Goal: Task Accomplishment & Management: Use online tool/utility

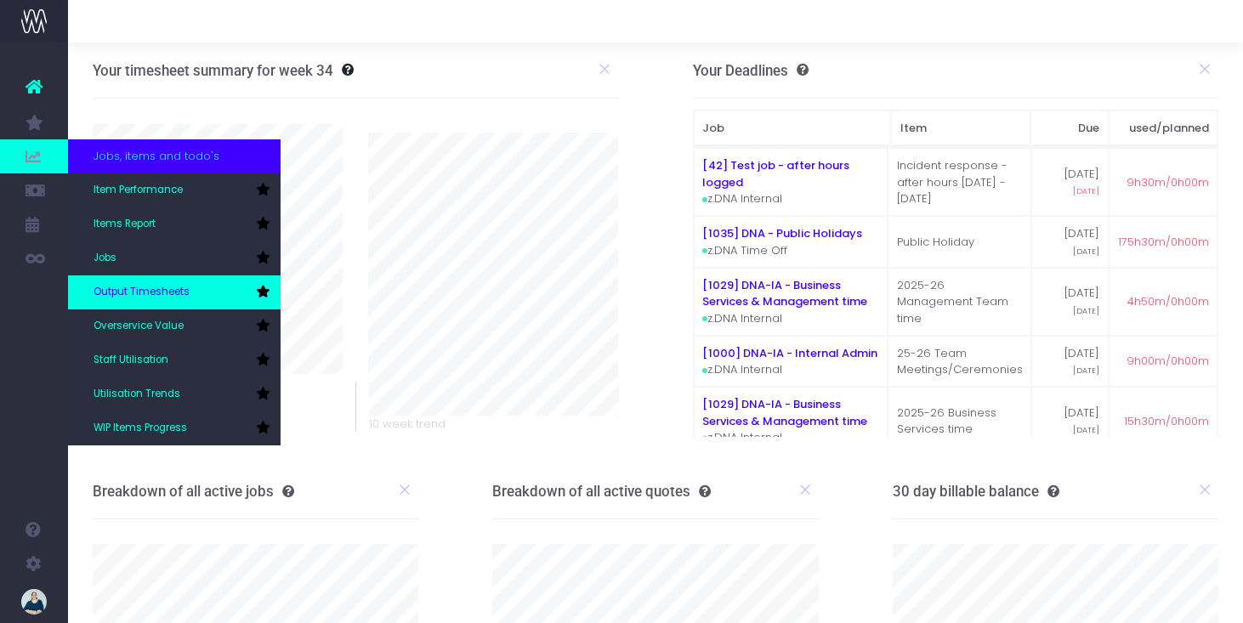
click at [261, 290] on icon at bounding box center [263, 292] width 14 height 12
click at [176, 289] on span "Output Timesheets" at bounding box center [142, 292] width 96 height 15
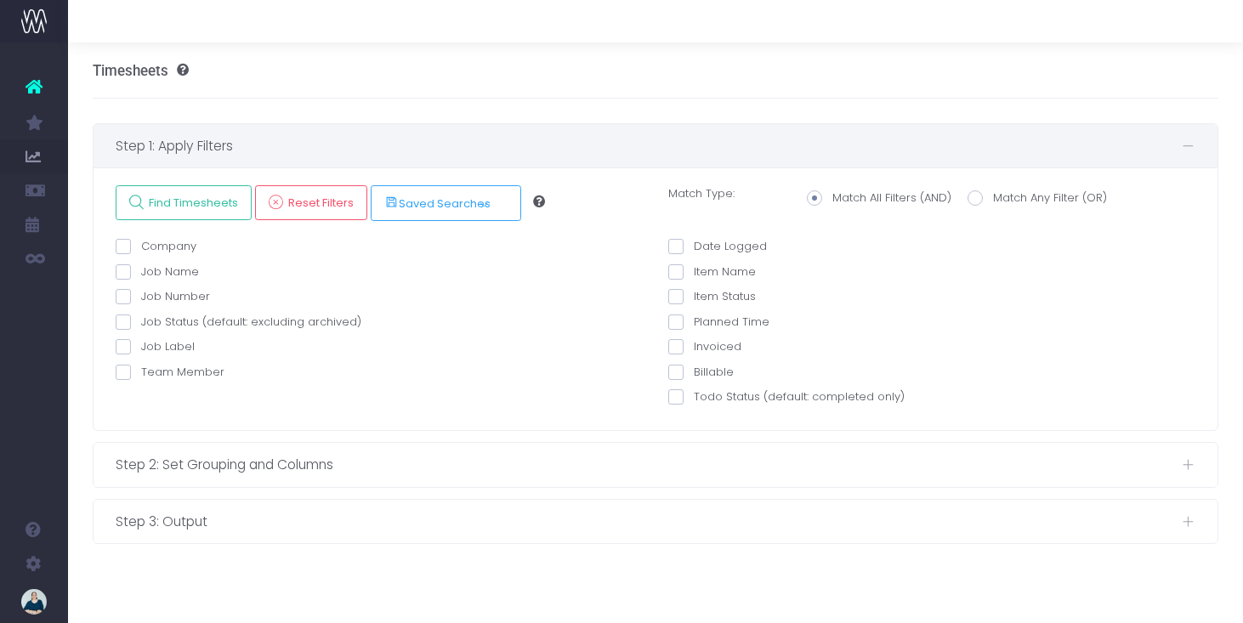
click at [125, 373] on span at bounding box center [123, 372] width 15 height 15
click at [141, 373] on input "Team Member" at bounding box center [146, 369] width 11 height 11
checkbox input "true"
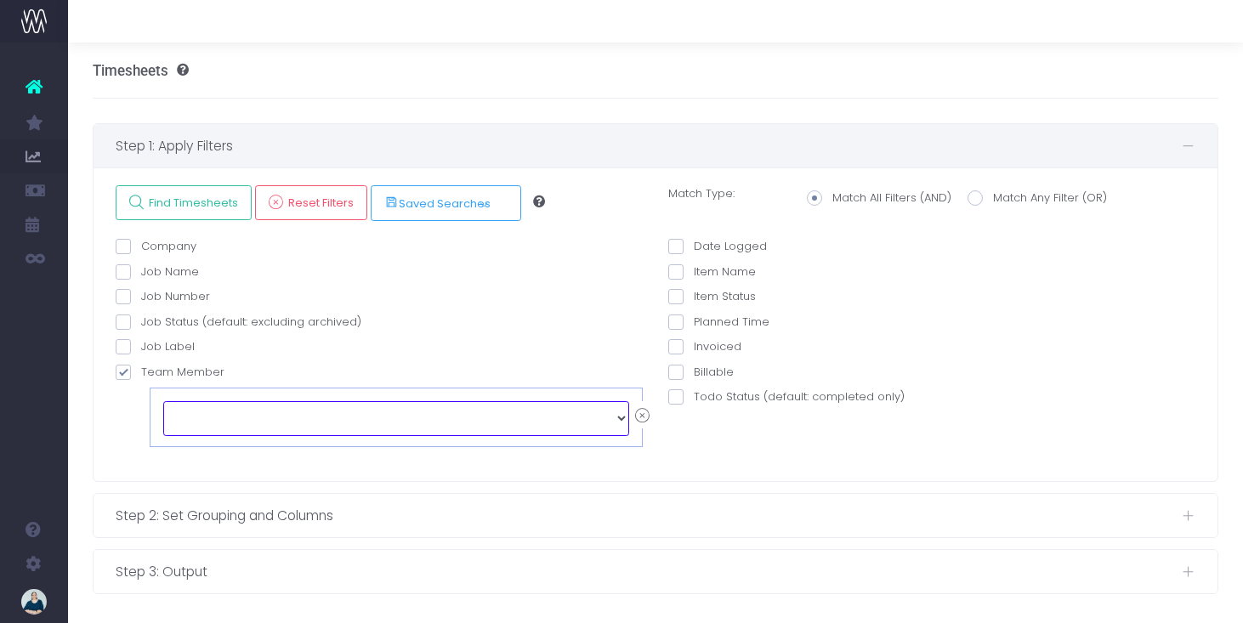
click at [193, 403] on select "echo " "; [PERSON_NAME] [PERSON_NAME] [PERSON_NAME] [PERSON_NAME] [PERSON_NAME]…" at bounding box center [396, 418] width 466 height 34
select select "129124"
click at [681, 245] on span at bounding box center [676, 246] width 15 height 15
click at [694, 245] on input "Date Logged" at bounding box center [699, 243] width 11 height 11
checkbox input "true"
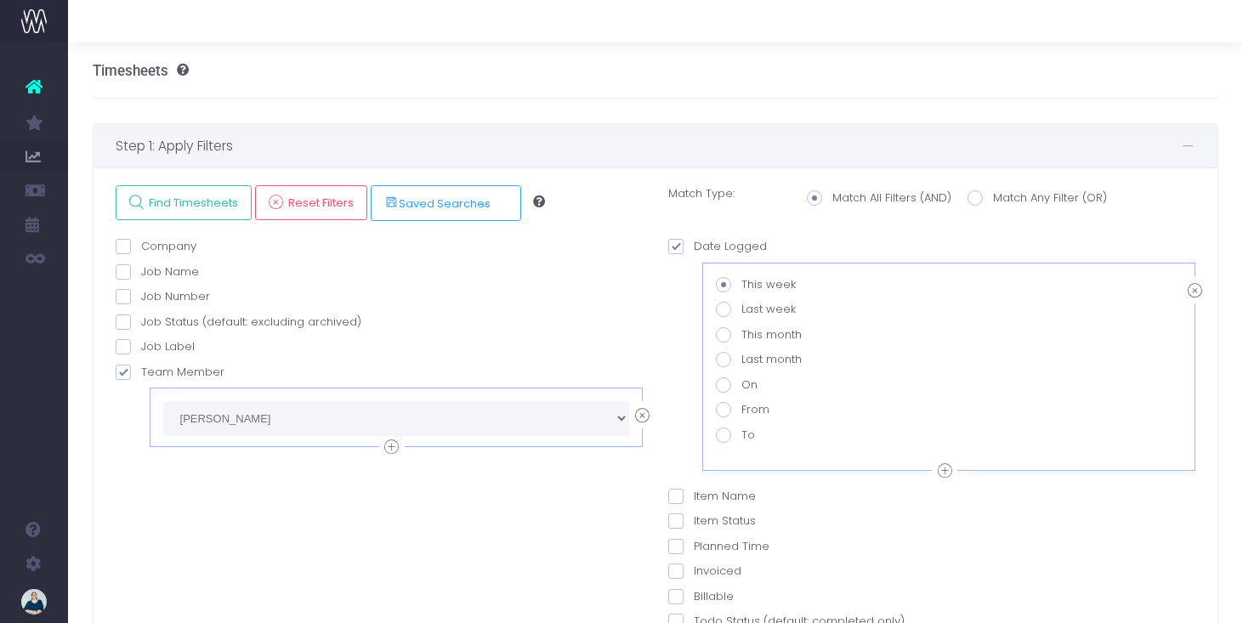
click at [724, 410] on span at bounding box center [723, 409] width 15 height 15
click at [742, 410] on input "From" at bounding box center [747, 406] width 11 height 11
radio input "true"
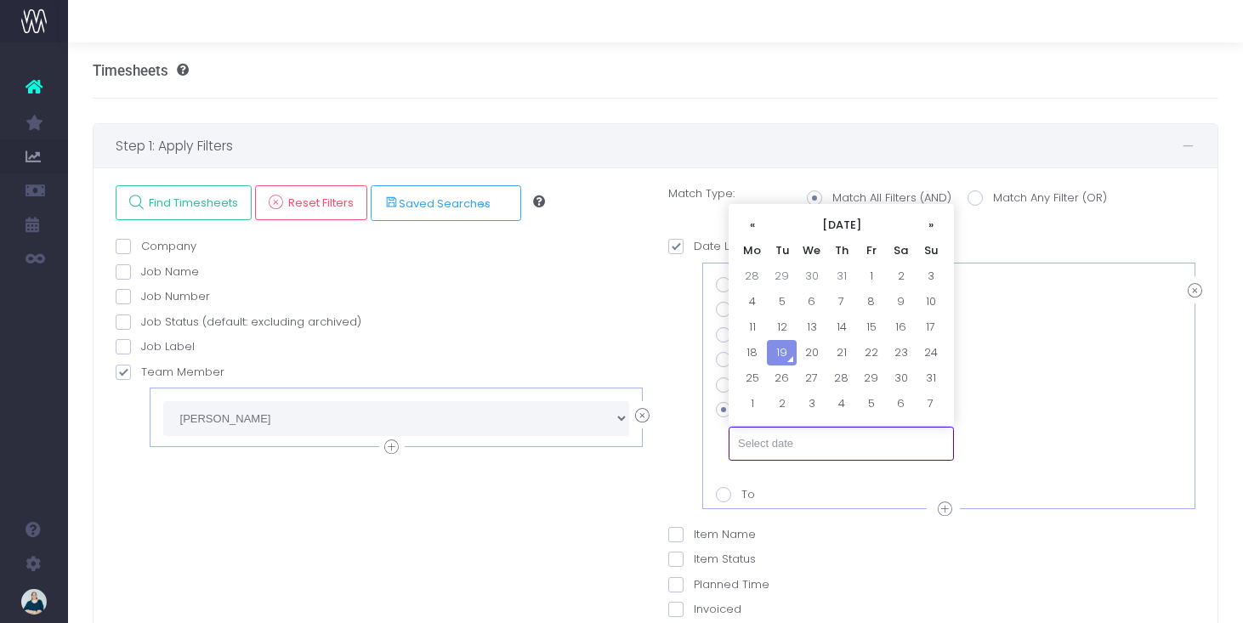
click at [765, 440] on input "text" at bounding box center [841, 444] width 225 height 34
click at [869, 272] on td "1" at bounding box center [871, 277] width 30 height 26
type input "[DATE]"
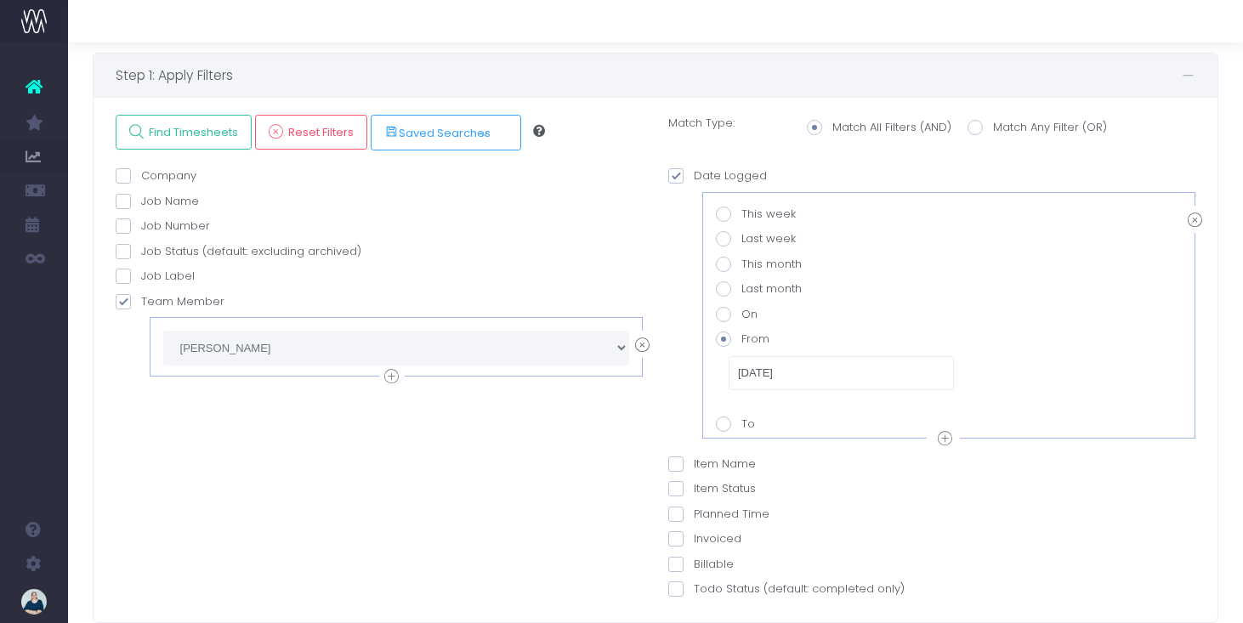
scroll to position [71, 0]
click at [728, 424] on span at bounding box center [723, 423] width 15 height 15
click at [742, 424] on input "To" at bounding box center [747, 420] width 11 height 11
radio input "true"
click at [725, 338] on span at bounding box center [723, 338] width 15 height 15
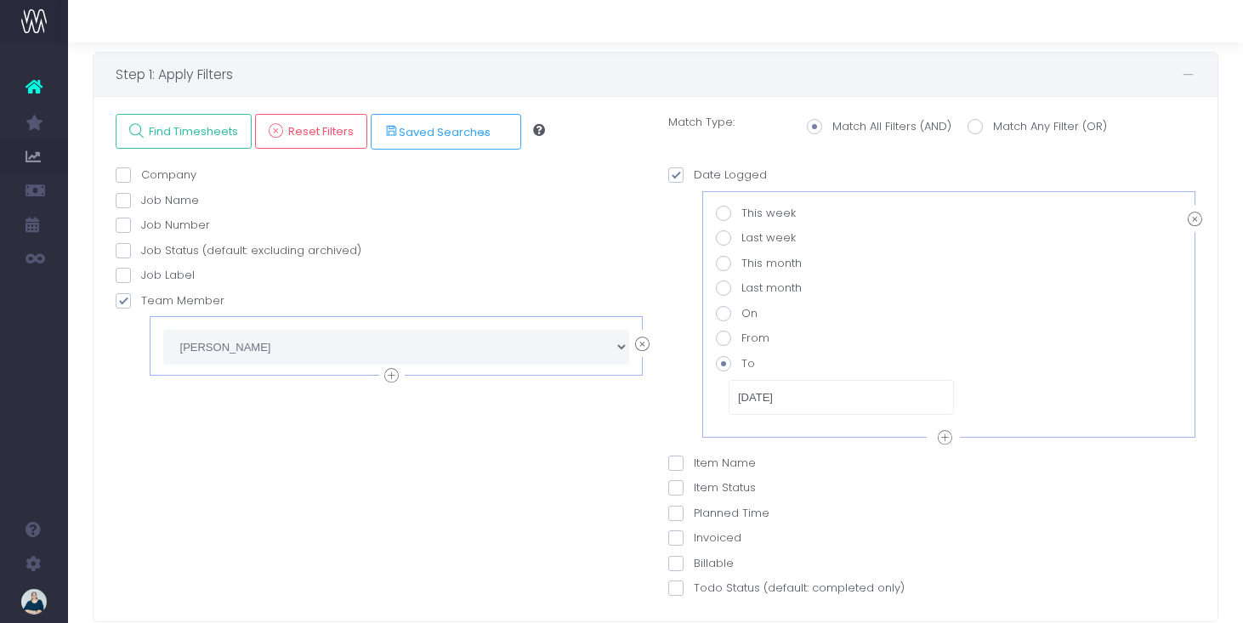
click at [742, 338] on input "From" at bounding box center [747, 335] width 11 height 11
radio input "true"
click at [193, 139] on span "Find Timesheets" at bounding box center [191, 131] width 95 height 14
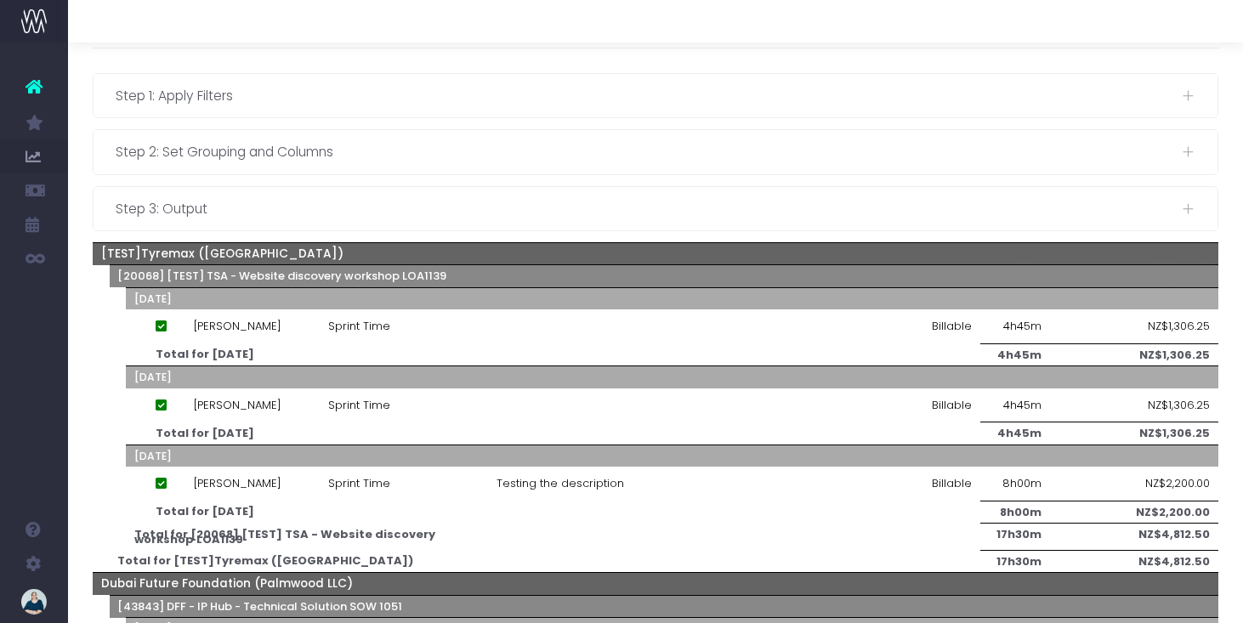
scroll to position [0, 0]
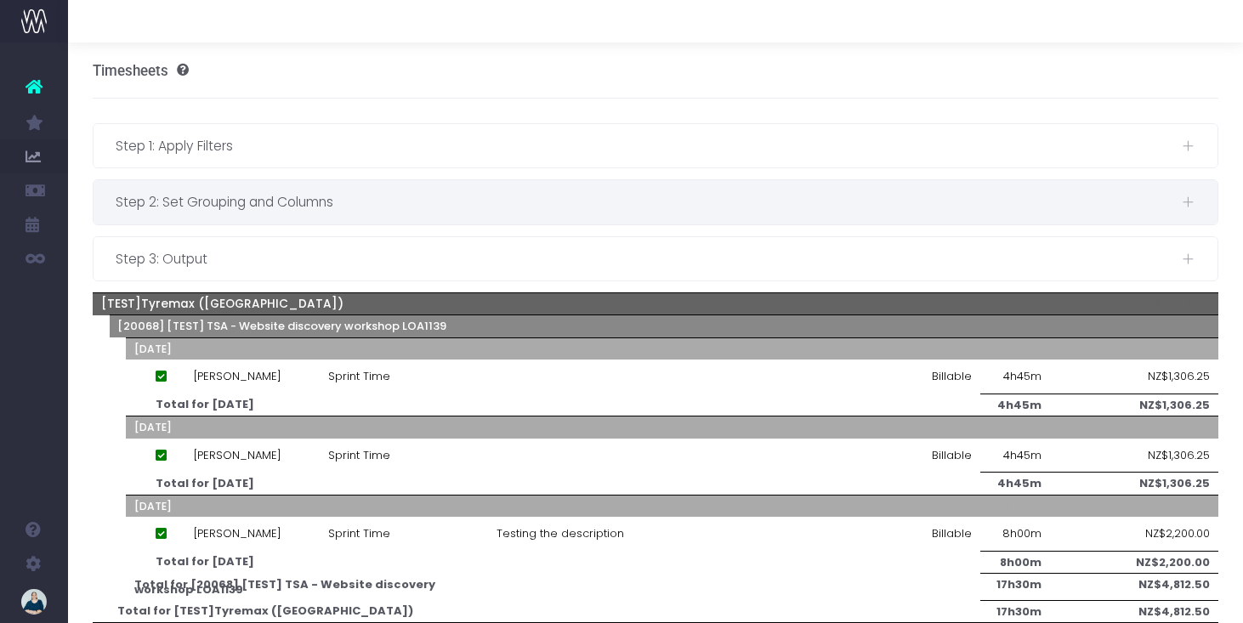
click at [372, 218] on div "Step 2: Set Grouping and Columns" at bounding box center [656, 201] width 1125 height 43
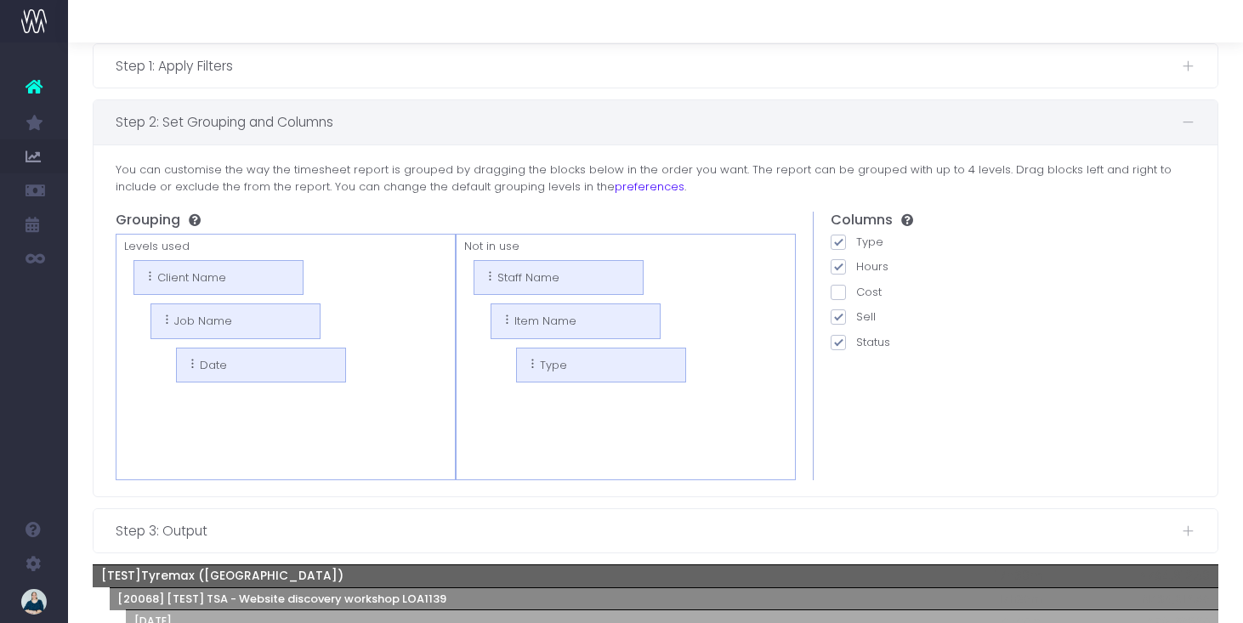
scroll to position [84, 0]
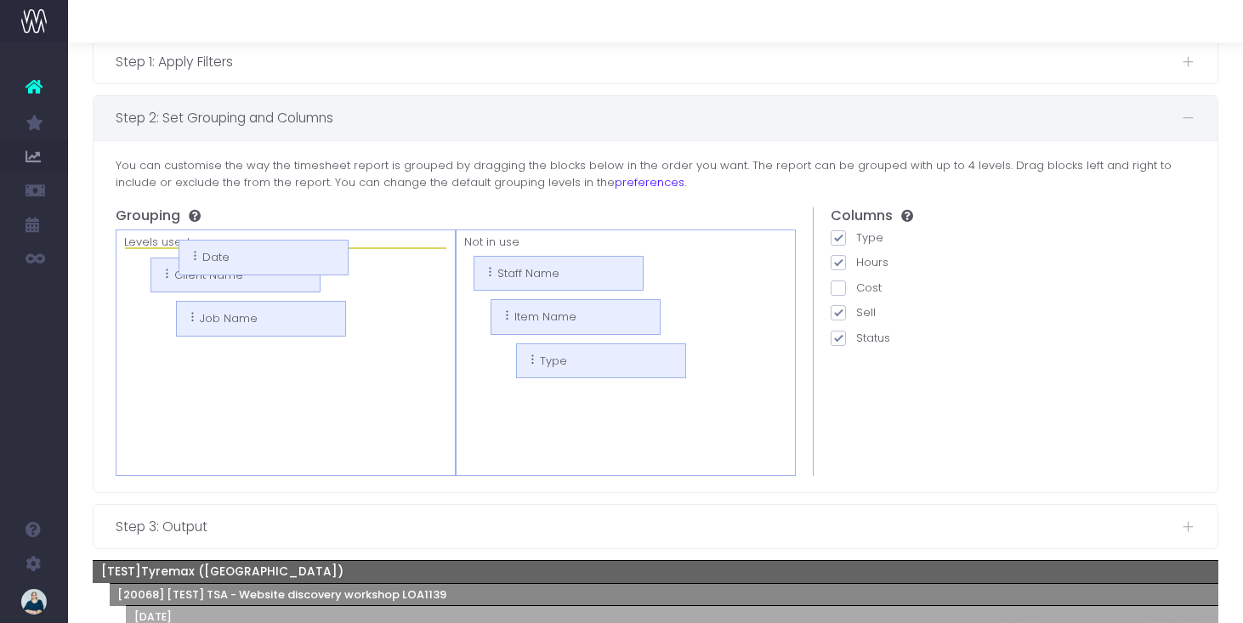
drag, startPoint x: 188, startPoint y: 363, endPoint x: 165, endPoint y: 258, distance: 107.9
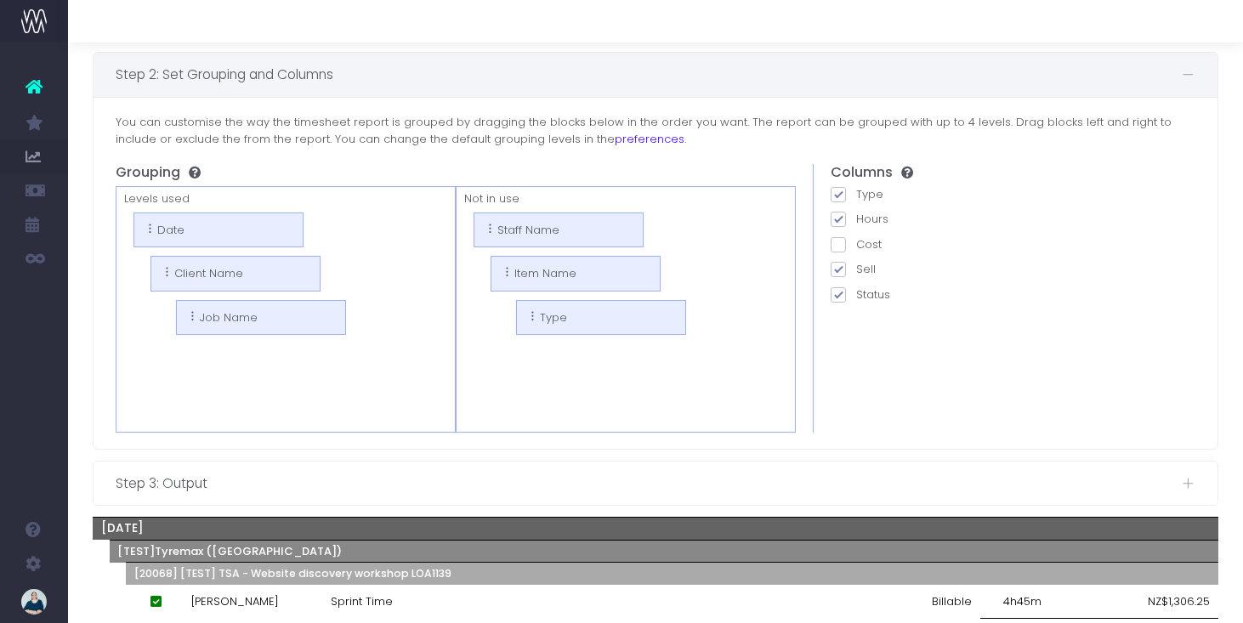
scroll to position [125, 0]
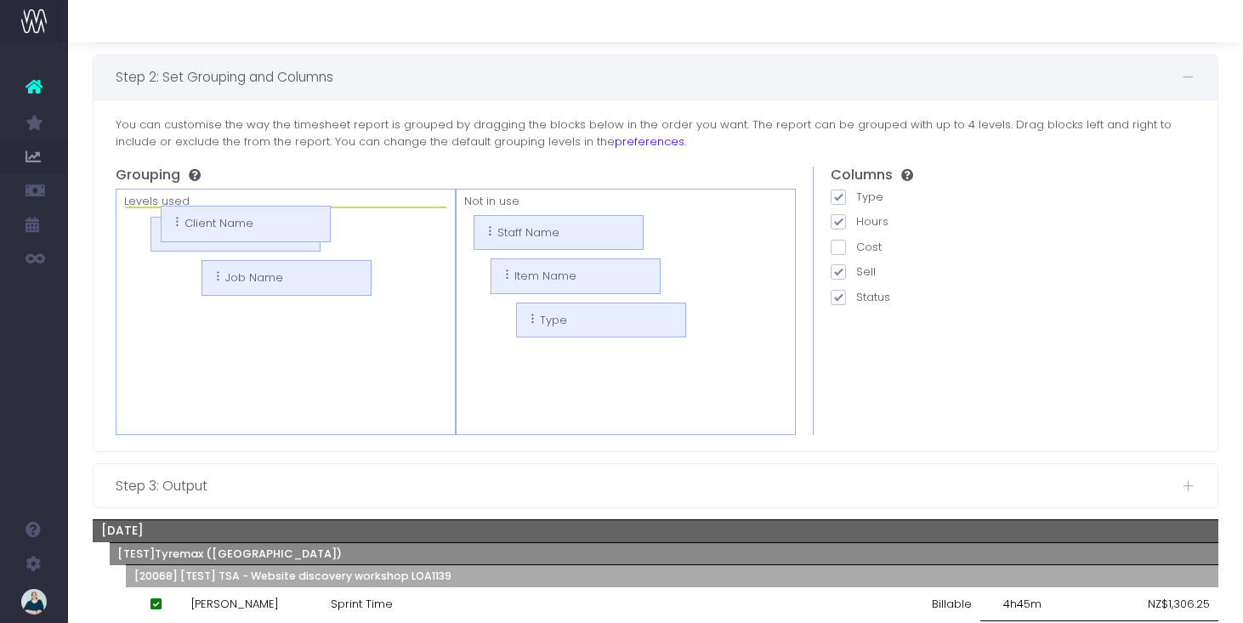
drag, startPoint x: 167, startPoint y: 271, endPoint x: 151, endPoint y: 218, distance: 55.7
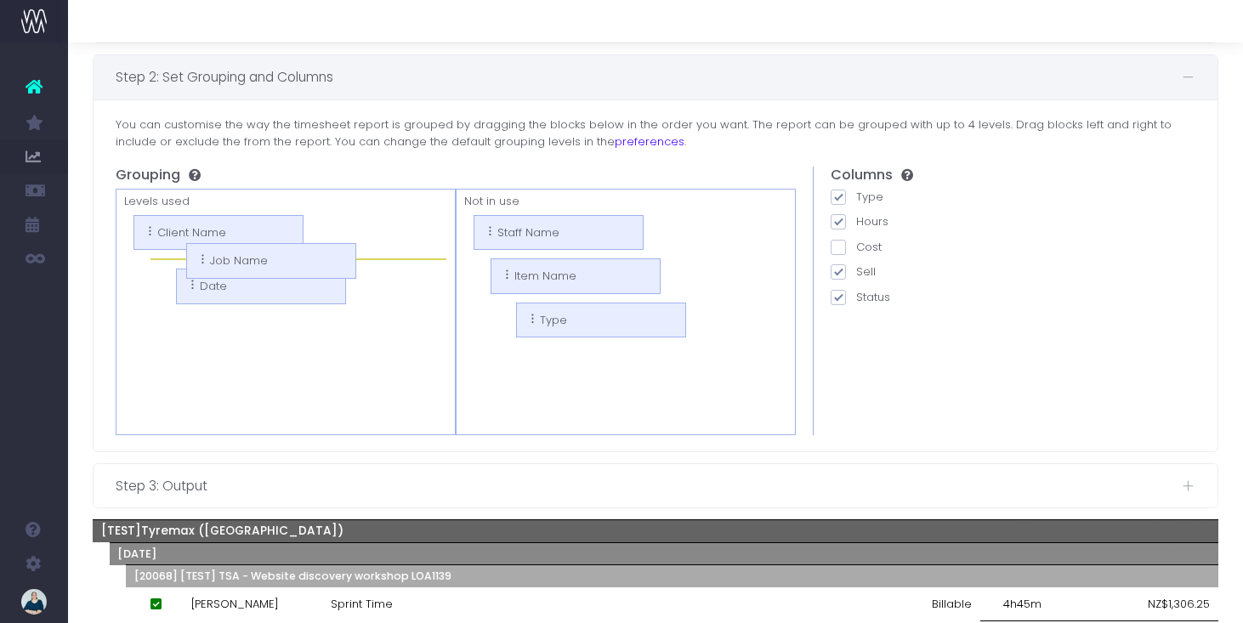
drag, startPoint x: 192, startPoint y: 322, endPoint x: 177, endPoint y: 261, distance: 63.1
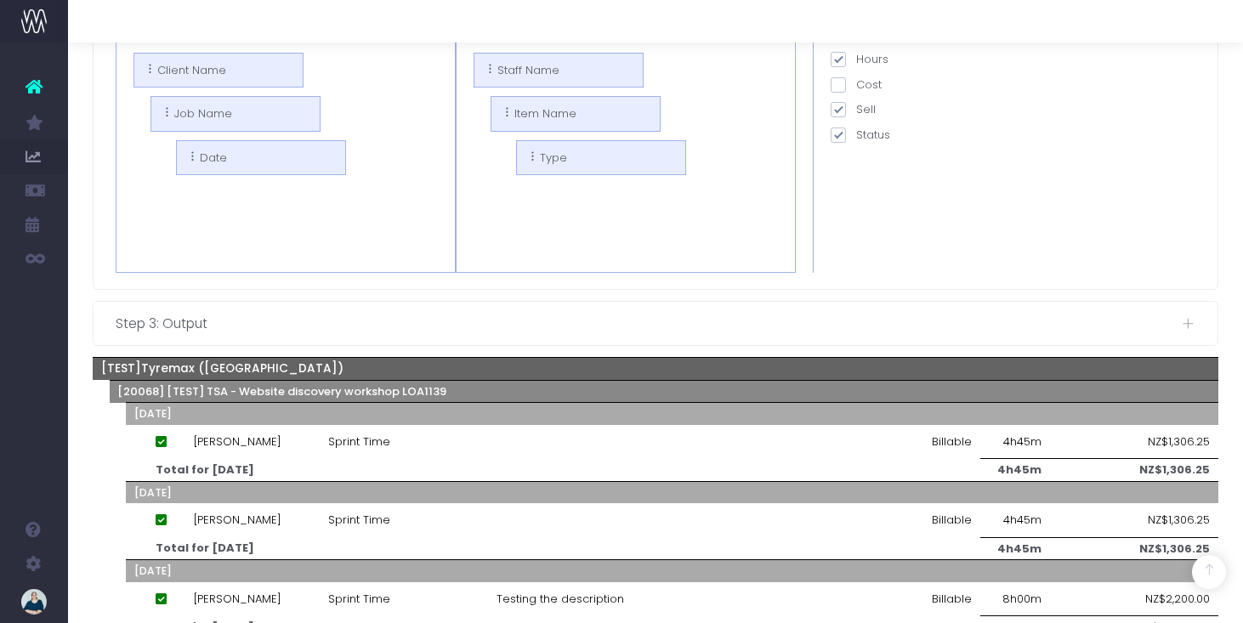
scroll to position [299, 0]
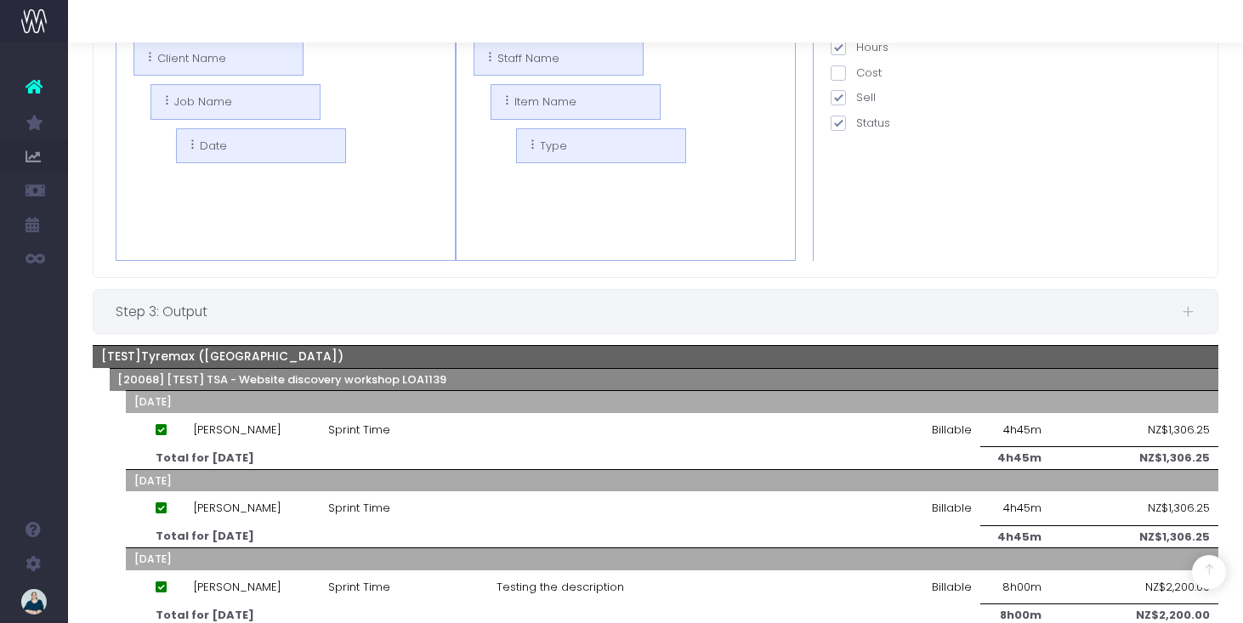
click at [188, 302] on span "Step 3: Output" at bounding box center [649, 311] width 1067 height 21
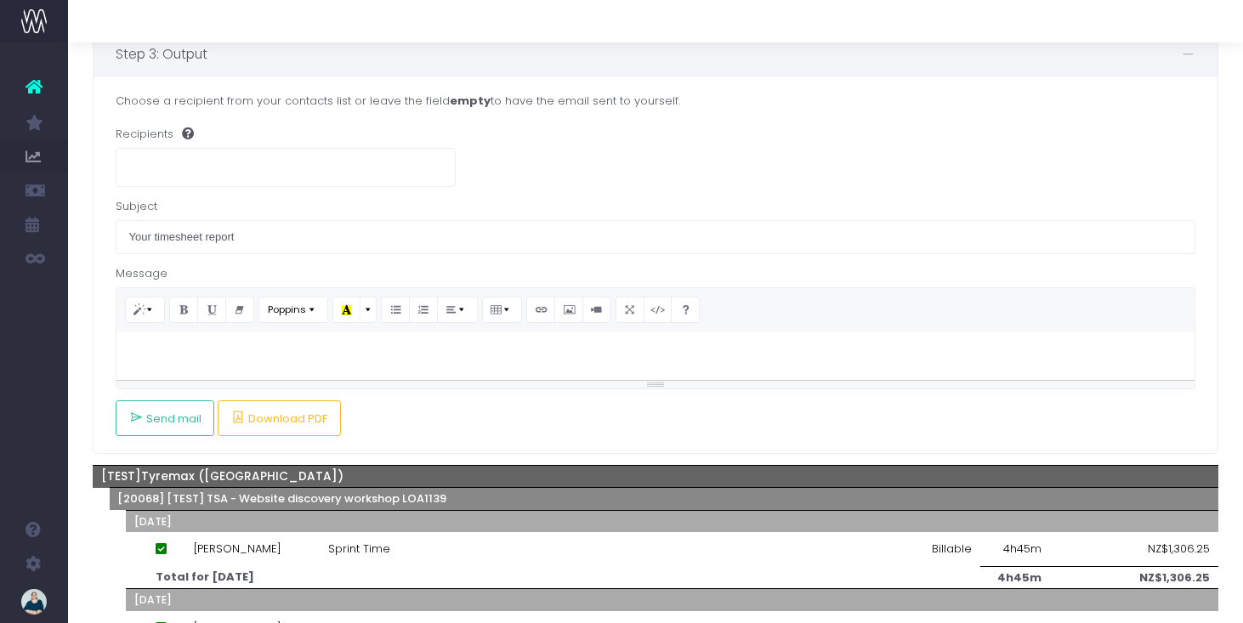
scroll to position [203, 0]
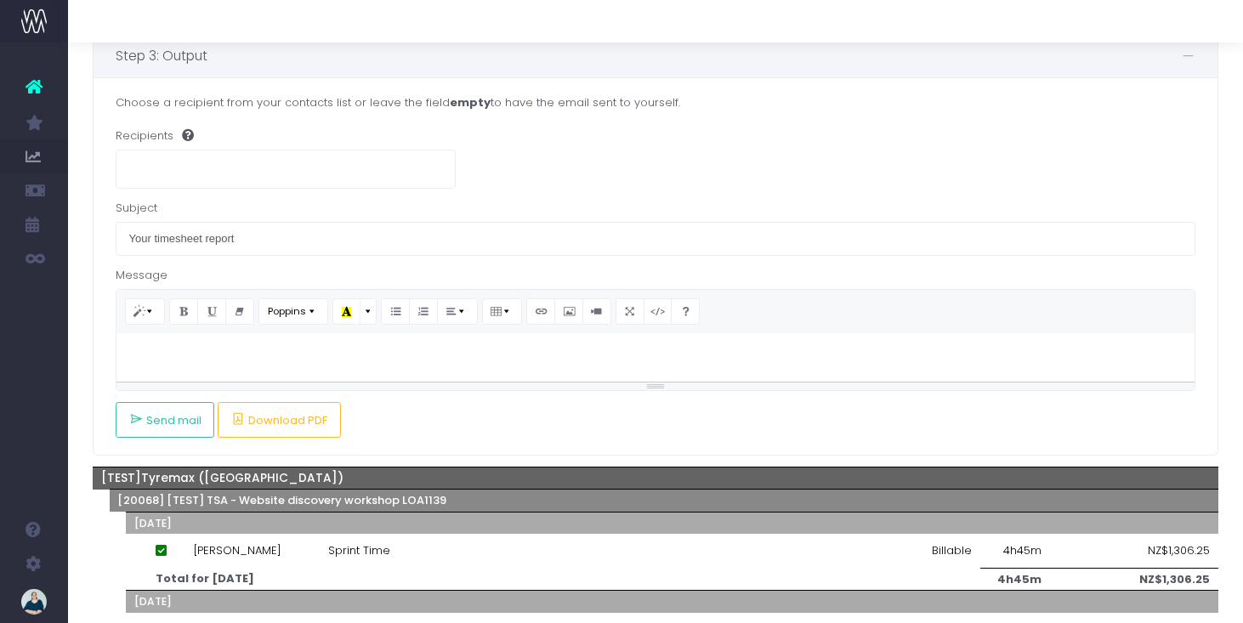
click at [225, 170] on ul at bounding box center [286, 167] width 339 height 32
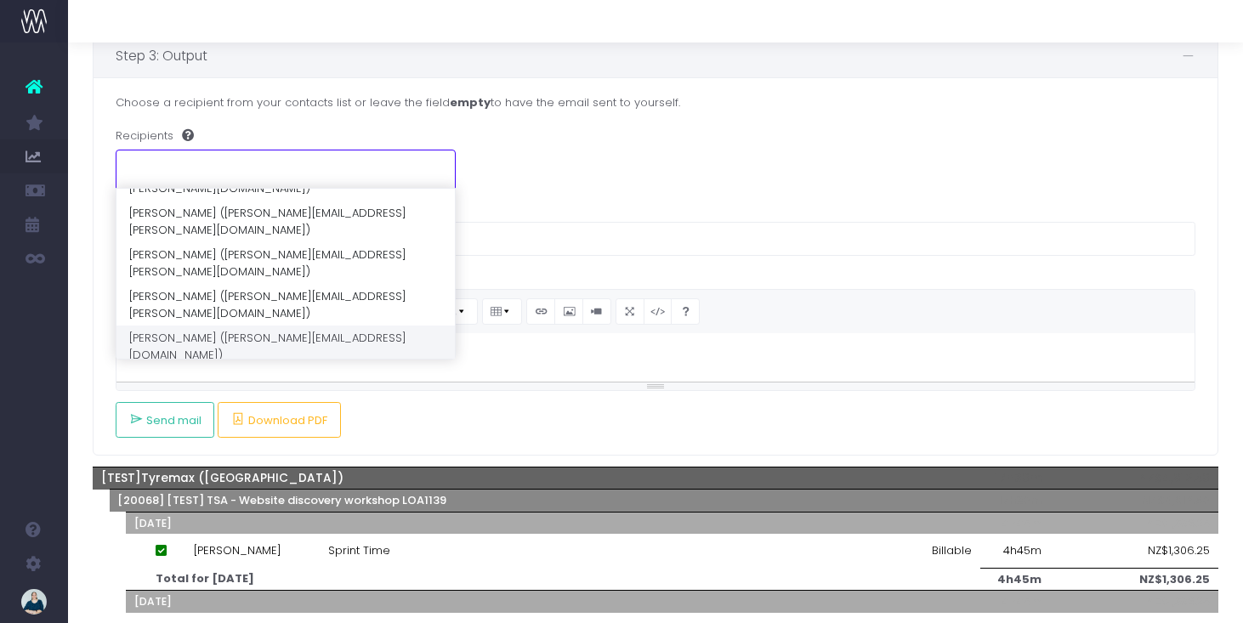
scroll to position [175, 0]
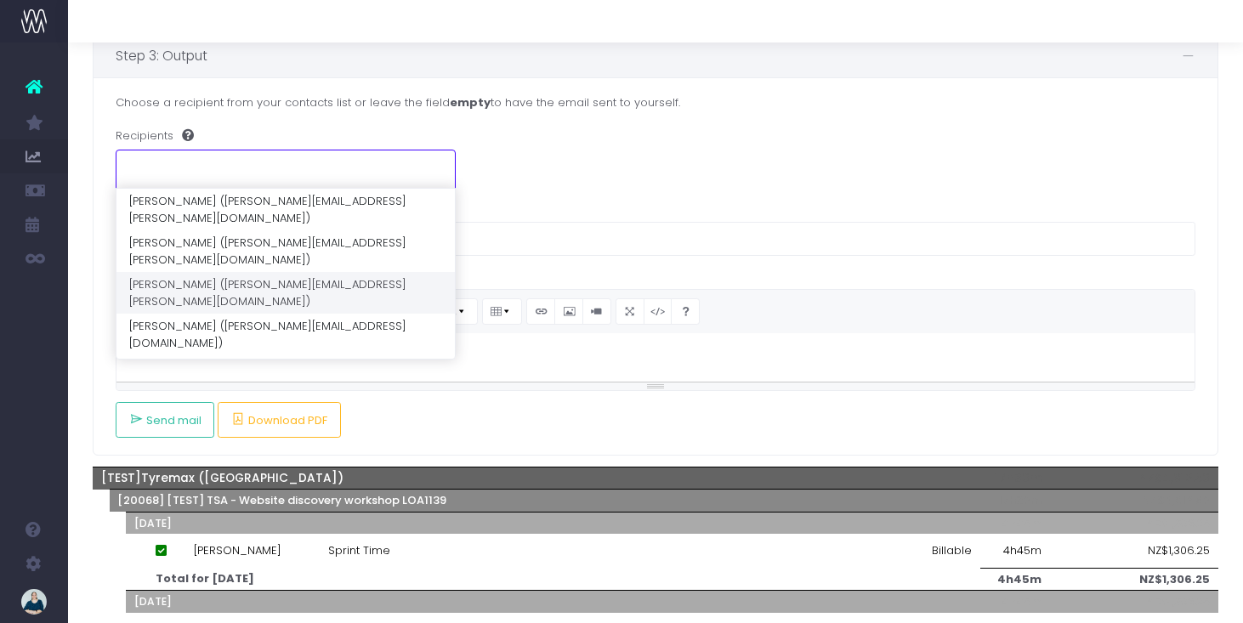
click at [548, 173] on div "Recipients" at bounding box center [656, 158] width 1081 height 60
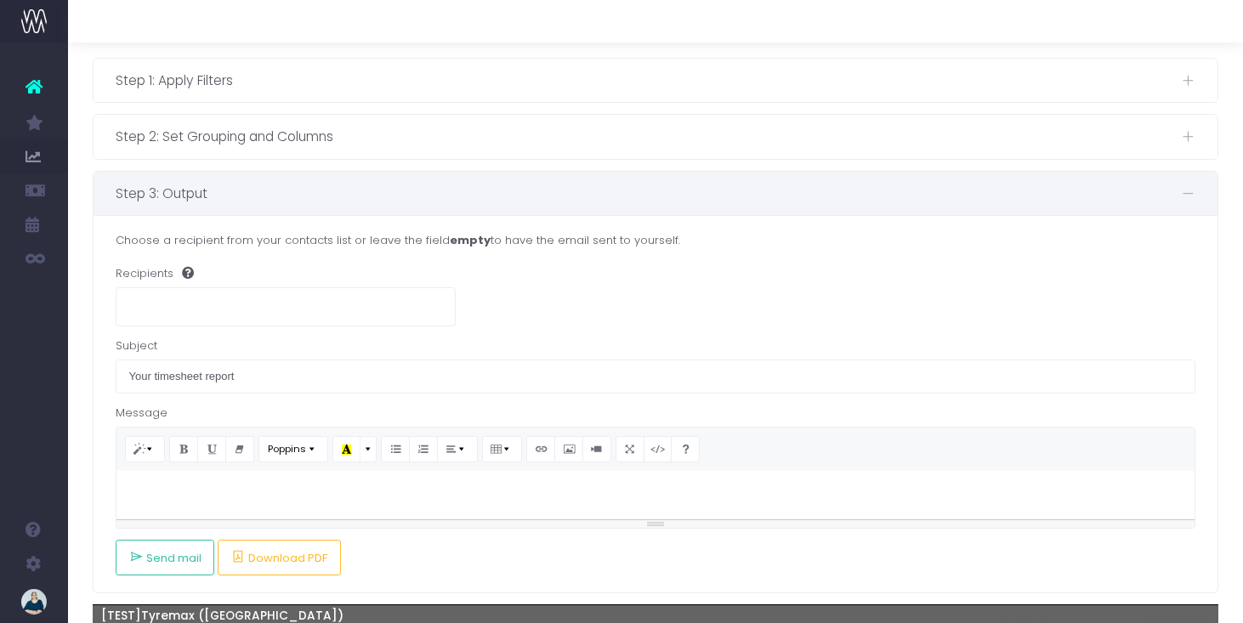
scroll to position [0, 0]
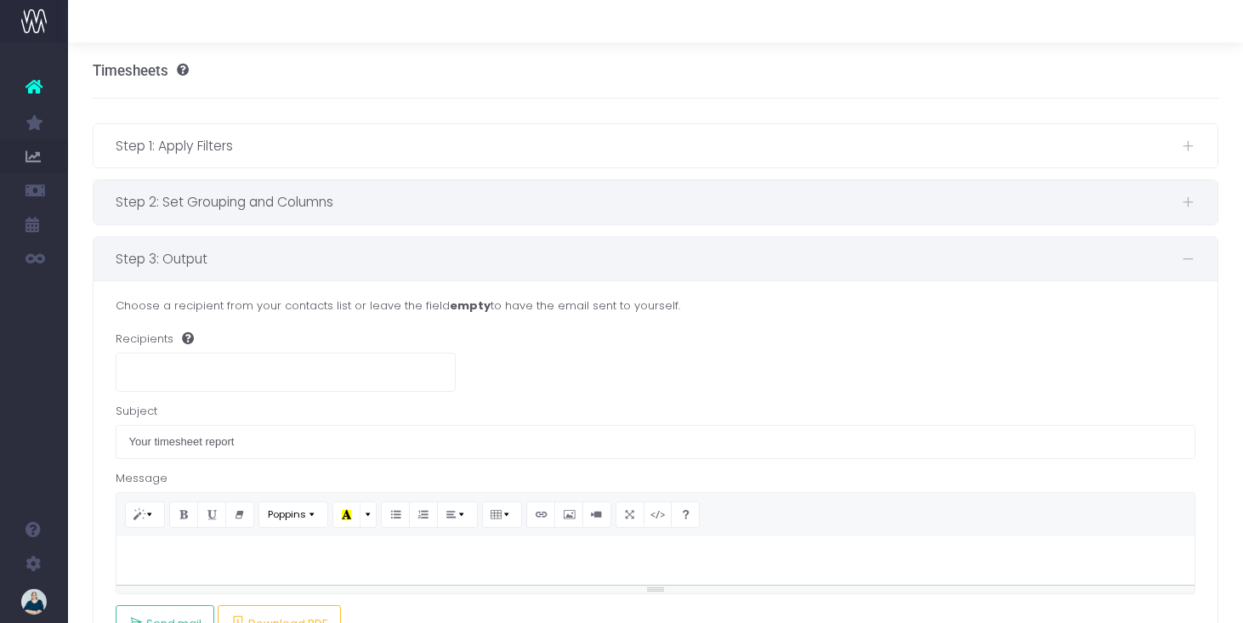
click at [915, 195] on span "Step 2: Set Grouping and Columns" at bounding box center [649, 201] width 1067 height 21
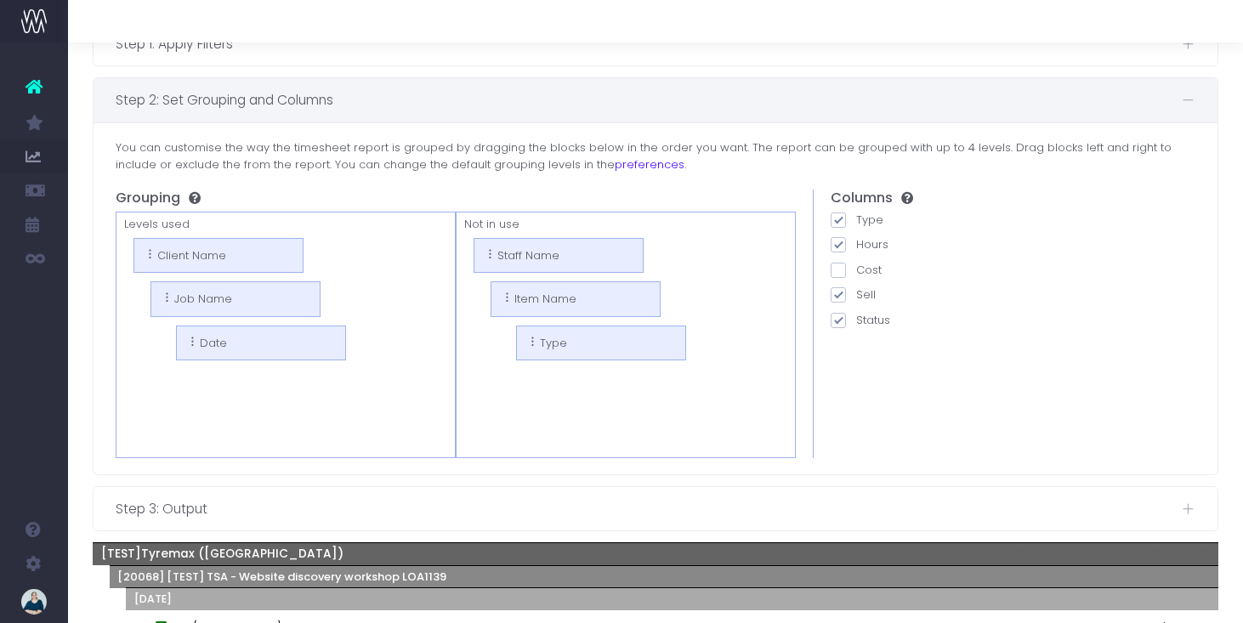
scroll to position [106, 0]
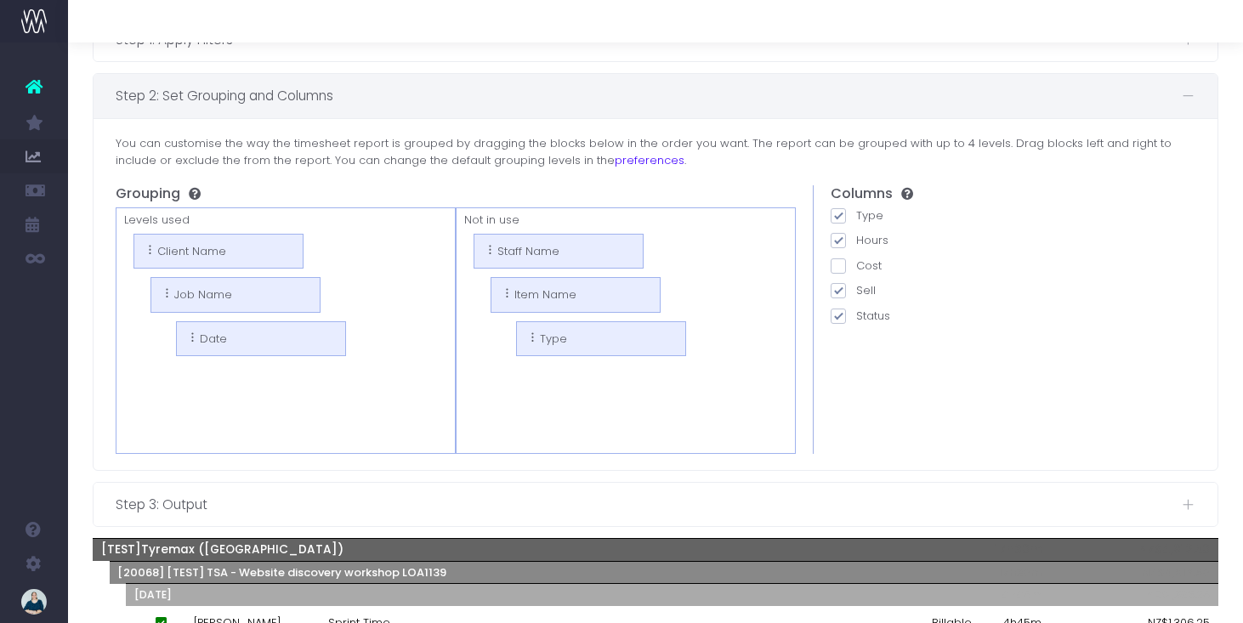
click at [837, 286] on span at bounding box center [838, 290] width 15 height 15
click at [856, 286] on input "Sell" at bounding box center [861, 287] width 11 height 11
checkbox input "false"
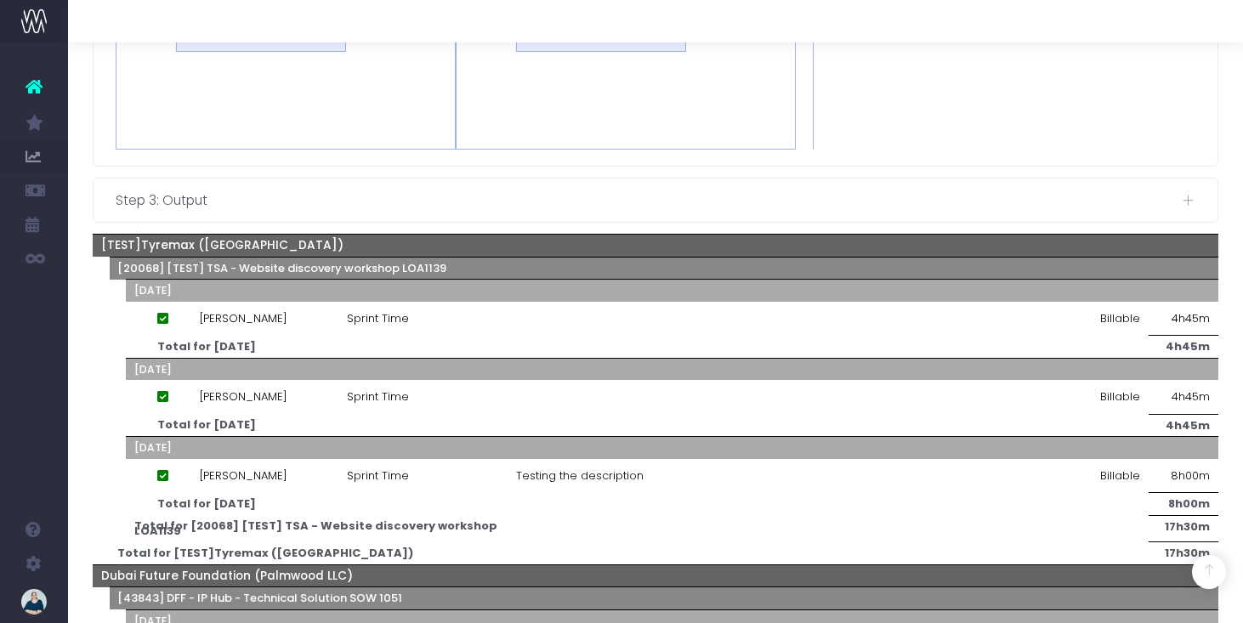
scroll to position [410, 0]
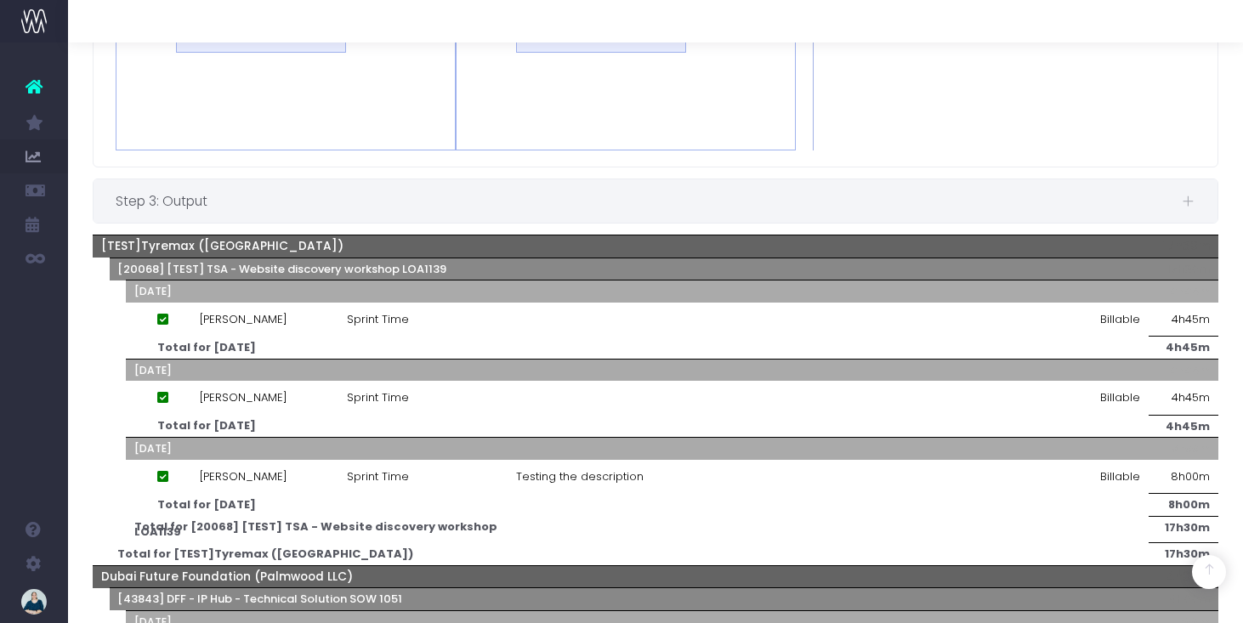
click at [336, 197] on span "Step 3: Output" at bounding box center [649, 201] width 1067 height 21
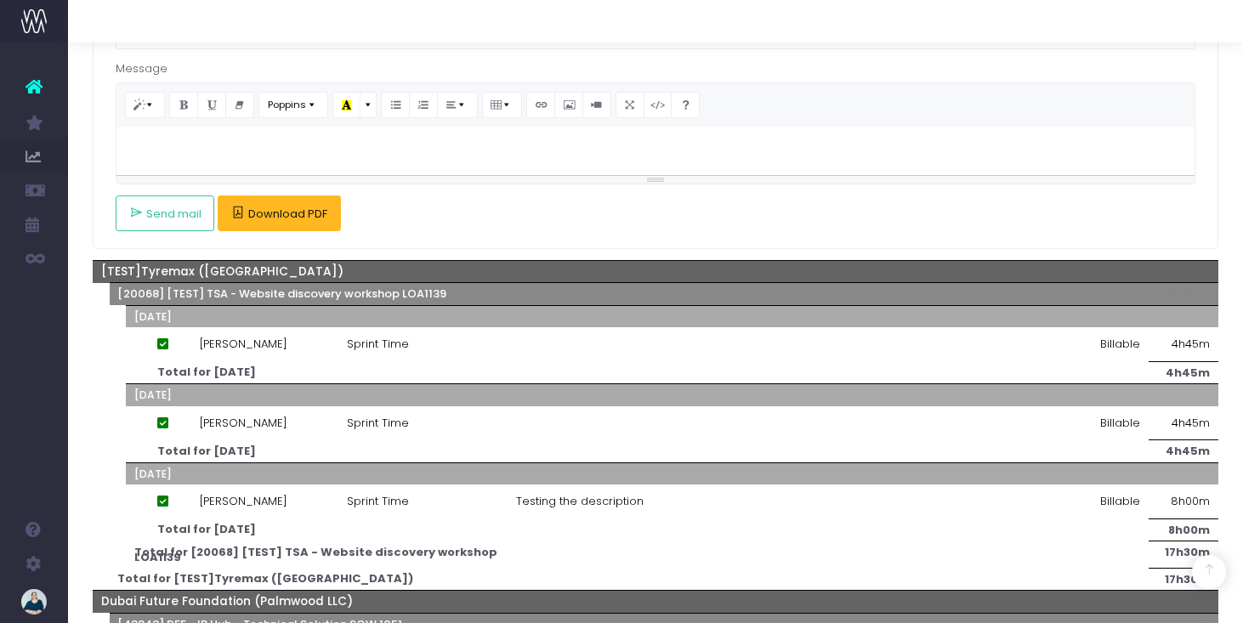
click at [281, 213] on span "Download PDF" at bounding box center [287, 215] width 79 height 14
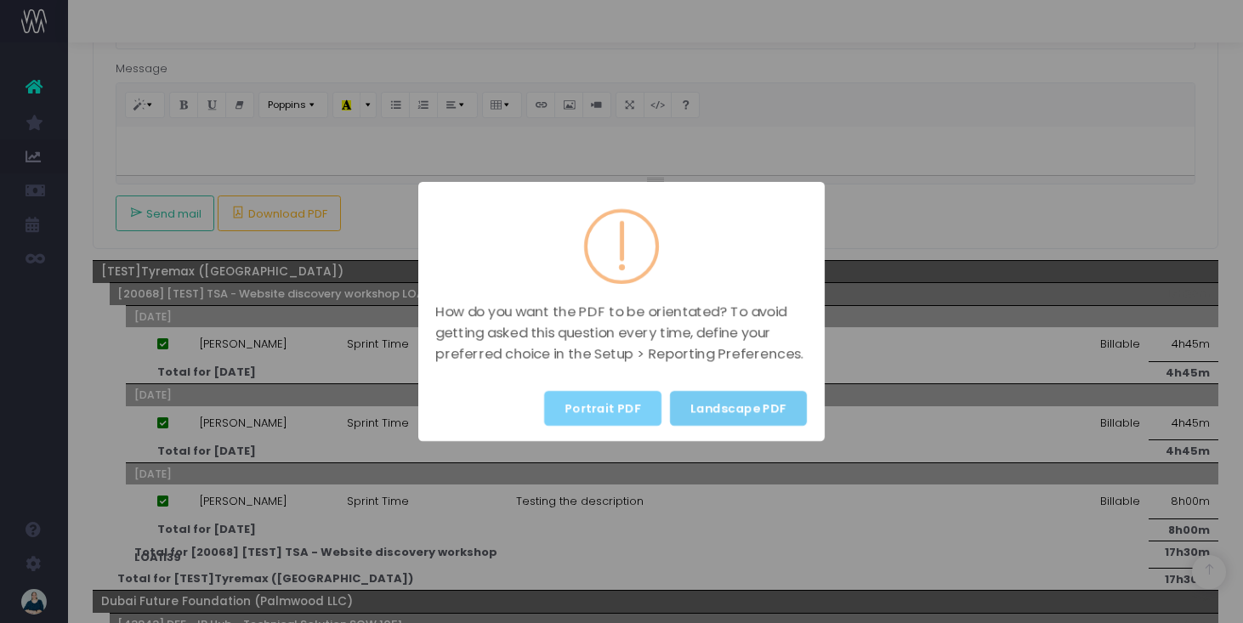
click at [738, 404] on button "Landscape PDF" at bounding box center [738, 408] width 137 height 35
